Goal: Task Accomplishment & Management: Manage account settings

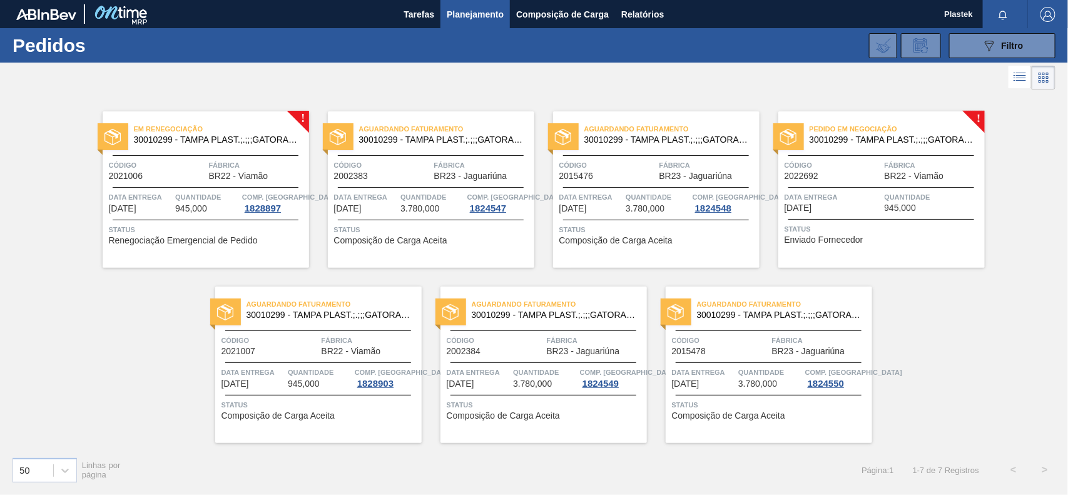
click at [257, 126] on span "Em renegociação" at bounding box center [221, 129] width 175 height 13
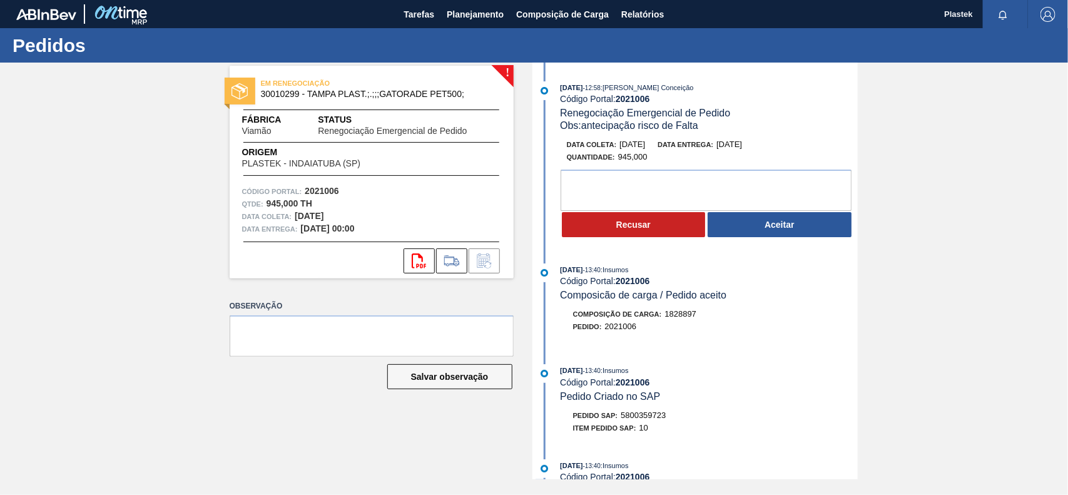
click at [812, 230] on button "Aceitar" at bounding box center [780, 224] width 144 height 25
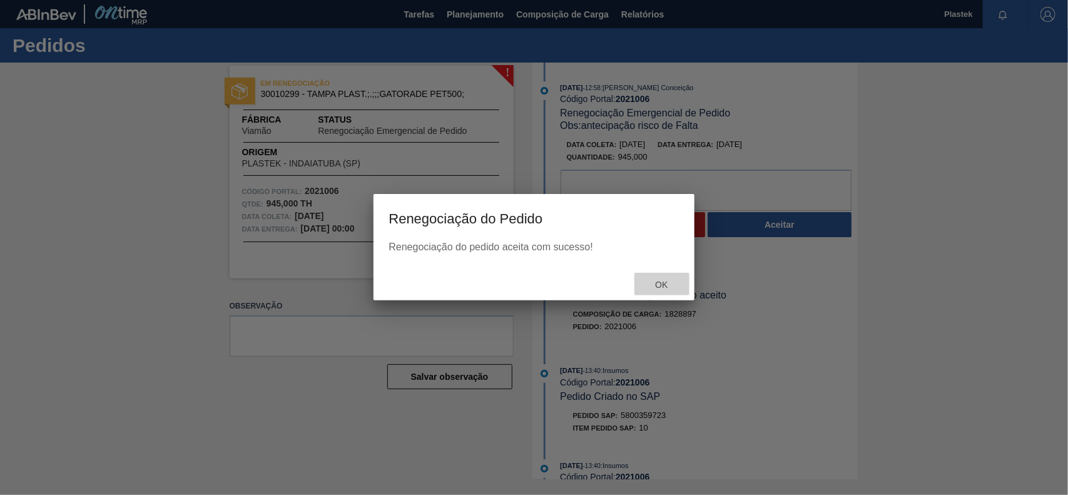
click at [661, 283] on span "Ok" at bounding box center [661, 285] width 33 height 10
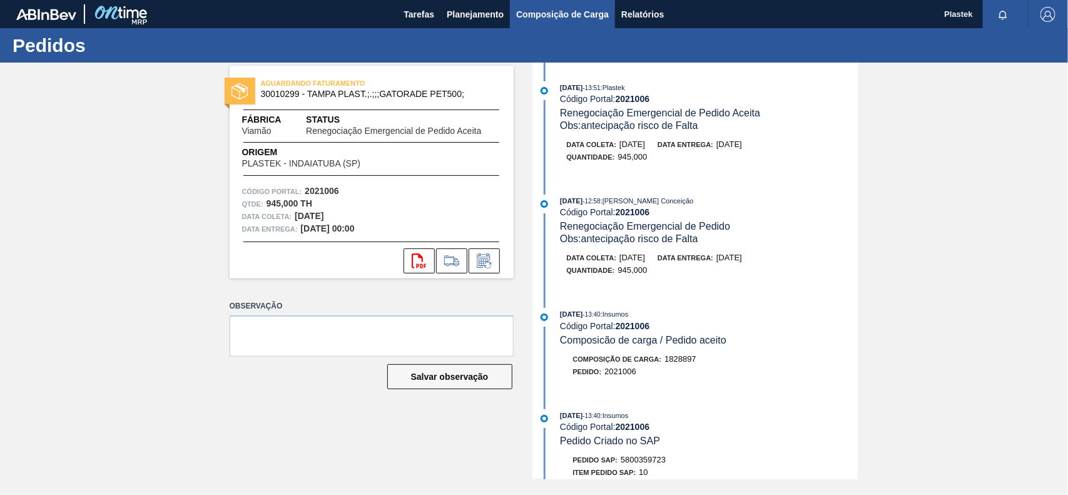
click at [570, 18] on span "Composição de Carga" at bounding box center [562, 14] width 93 height 15
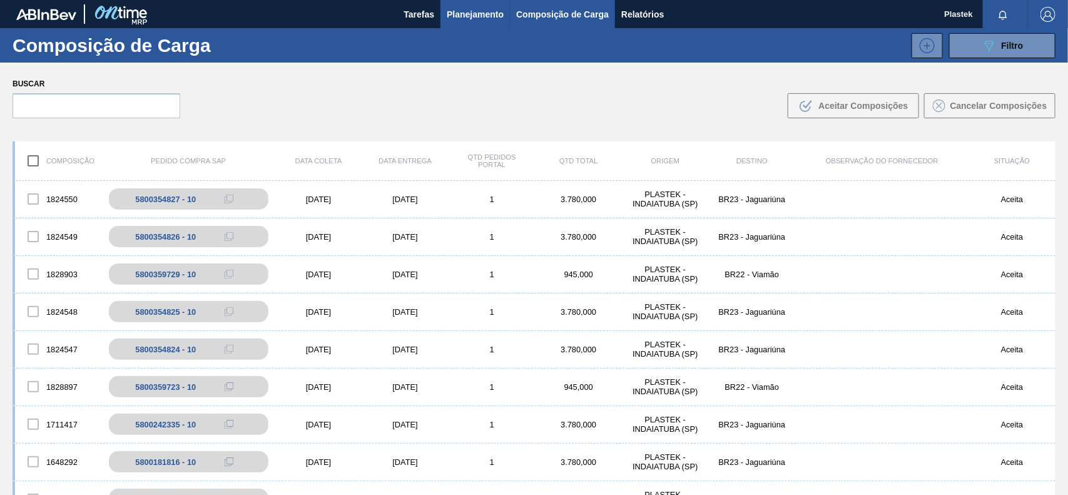
click at [479, 7] on span "Planejamento" at bounding box center [475, 14] width 57 height 15
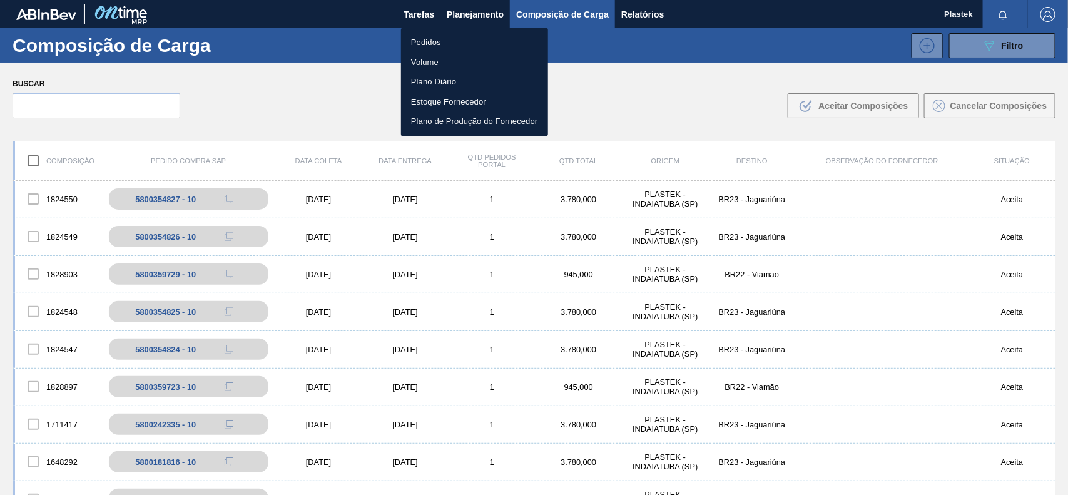
click at [424, 41] on li "Pedidos" at bounding box center [474, 43] width 147 height 20
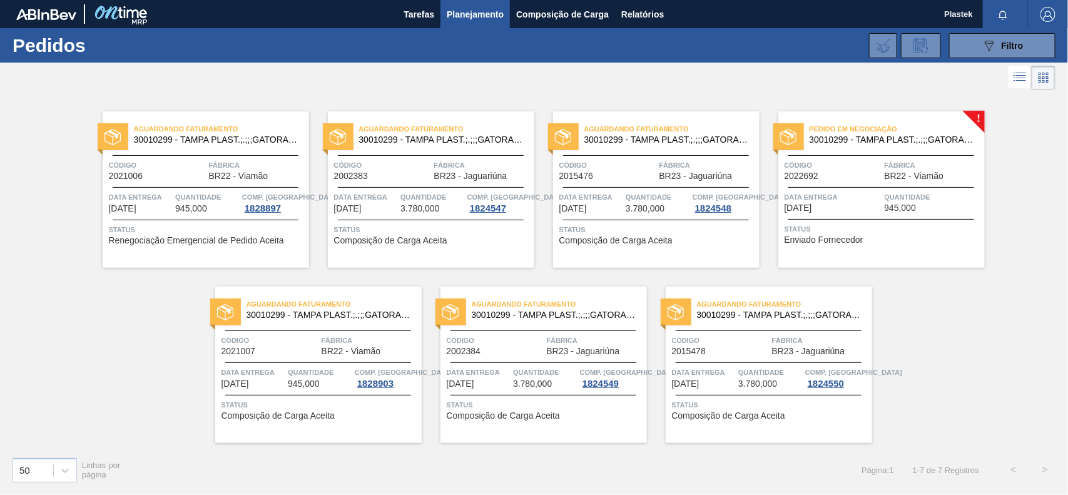
click at [945, 136] on span "30010299 - TAMPA PLAST.;.;;;GATORADE PET500;" at bounding box center [891, 139] width 165 height 9
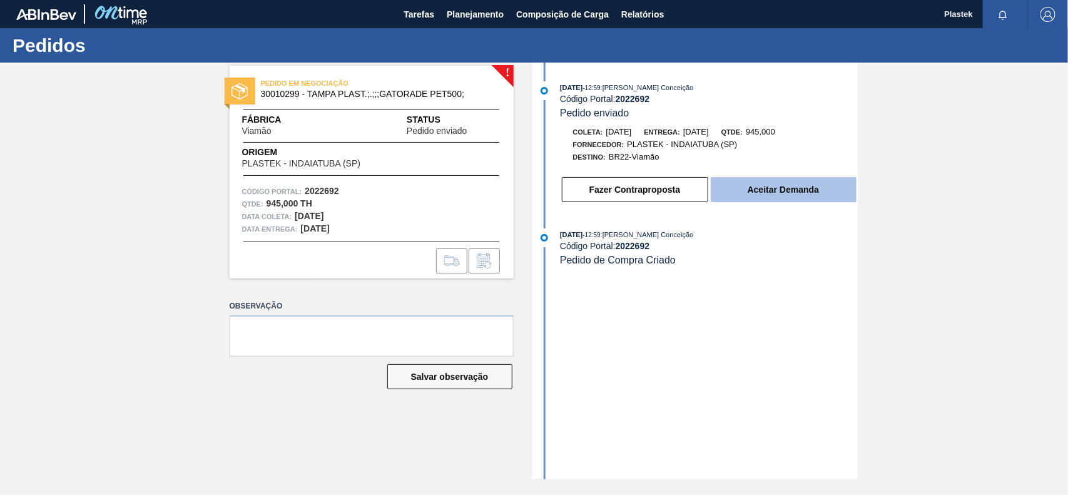
click at [773, 195] on button "Aceitar Demanda" at bounding box center [784, 189] width 146 height 25
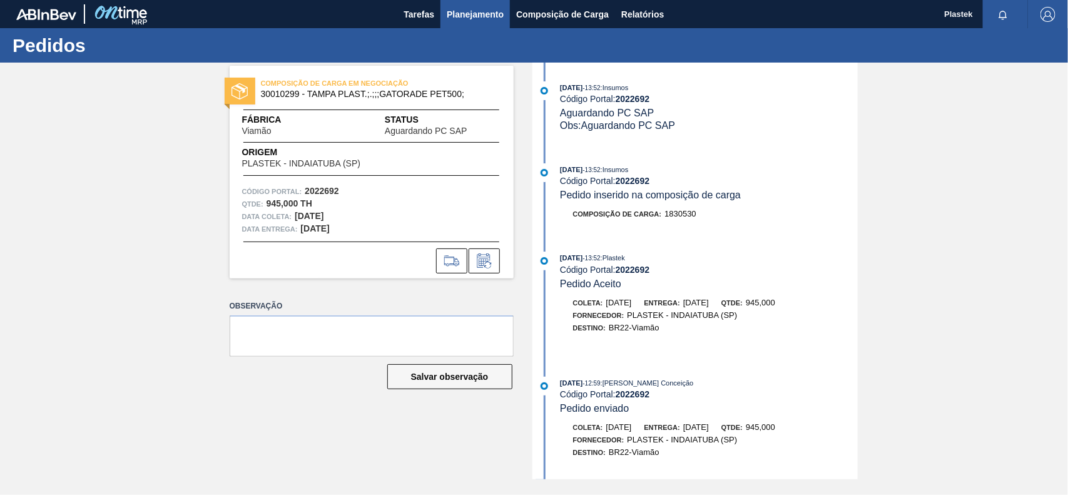
click at [472, 8] on span "Planejamento" at bounding box center [475, 14] width 57 height 15
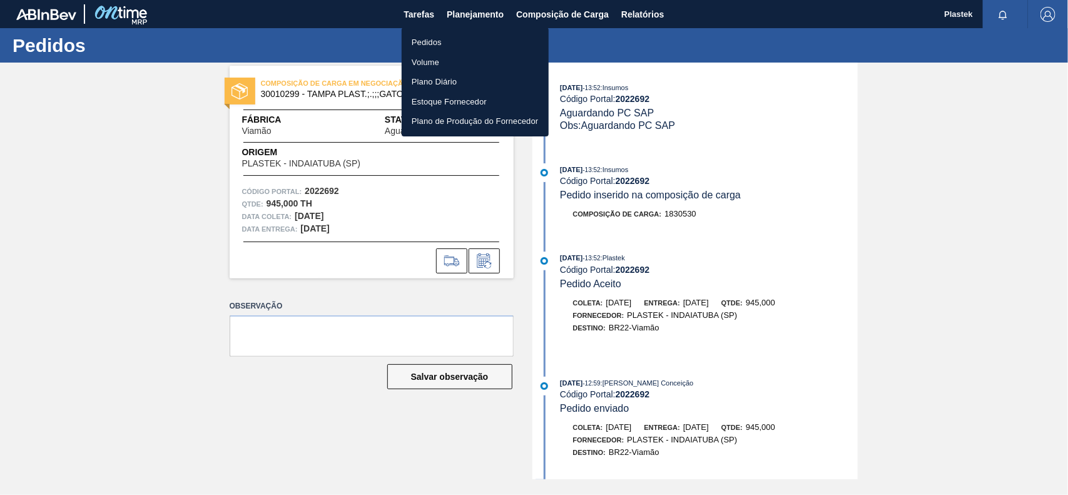
drag, startPoint x: 435, startPoint y: 38, endPoint x: 450, endPoint y: 191, distance: 153.4
click at [435, 38] on li "Pedidos" at bounding box center [475, 43] width 147 height 20
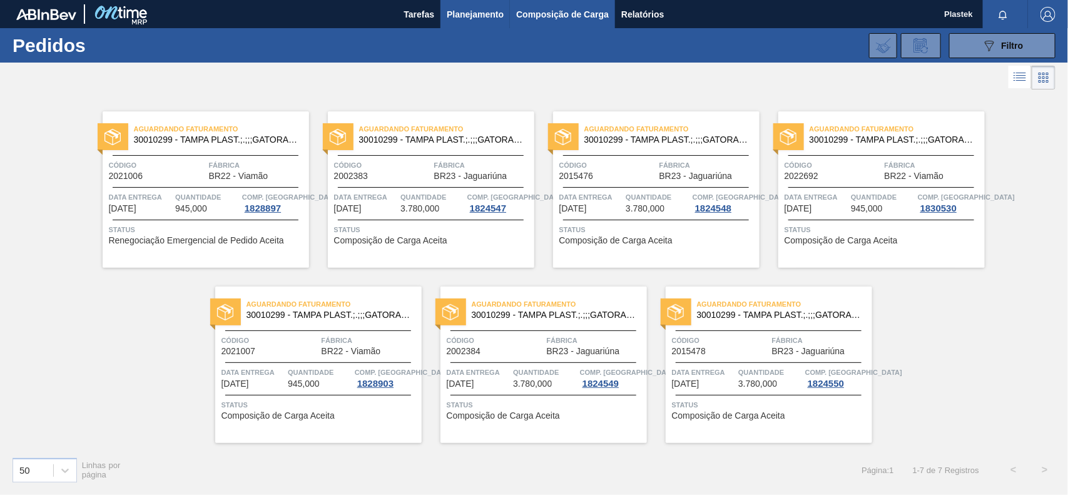
click at [555, 9] on span "Composição de Carga" at bounding box center [562, 14] width 93 height 15
